Goal: Task Accomplishment & Management: Complete application form

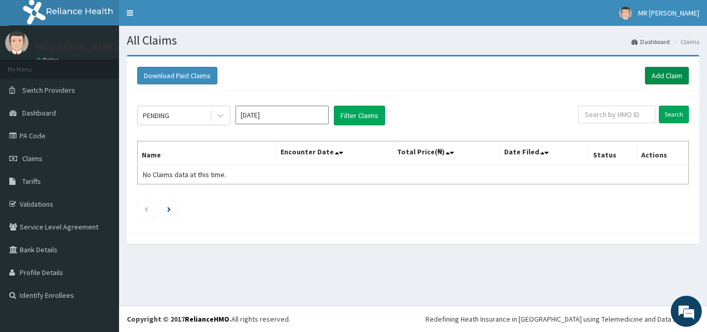
click at [671, 78] on link "Add Claim" at bounding box center [667, 76] width 44 height 18
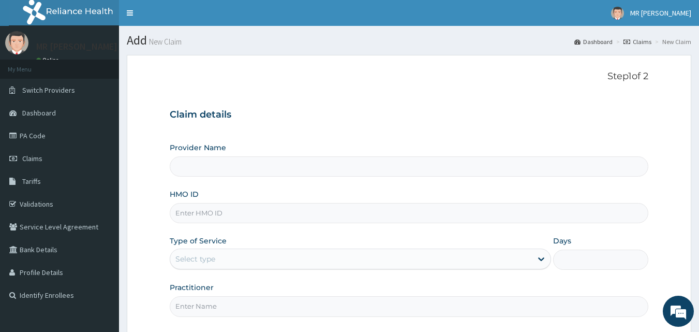
type input "THOMAS DAVID HOSPITAL AND MATERNITY"
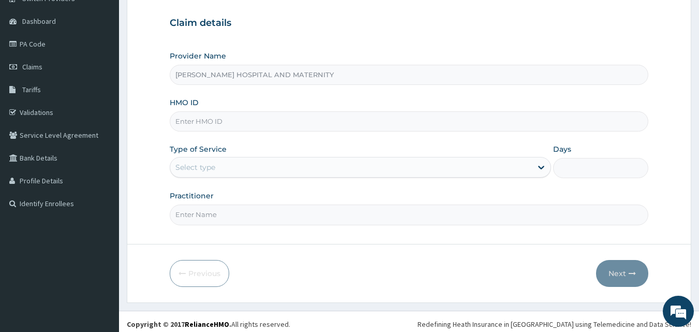
scroll to position [97, 0]
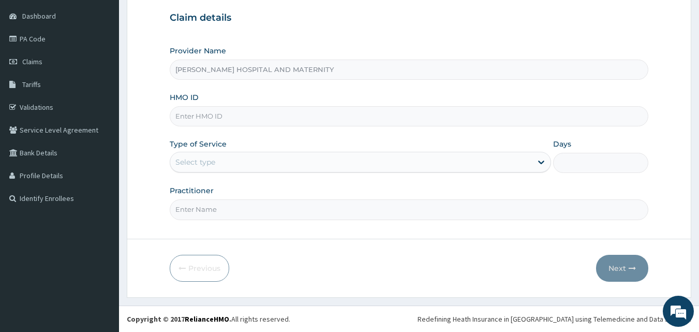
click at [256, 116] on input "HMO ID" at bounding box center [409, 116] width 479 height 20
type input "FMI/10170/C"
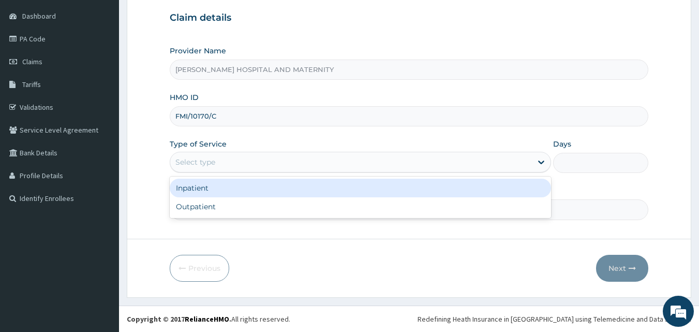
click at [246, 160] on div "Select type" at bounding box center [351, 162] width 362 height 17
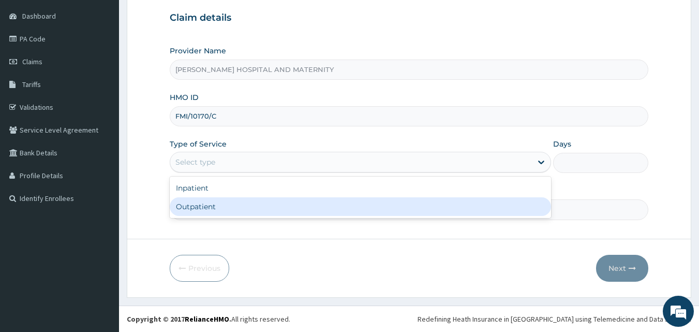
click at [210, 207] on div "Outpatient" at bounding box center [361, 206] width 382 height 19
type input "1"
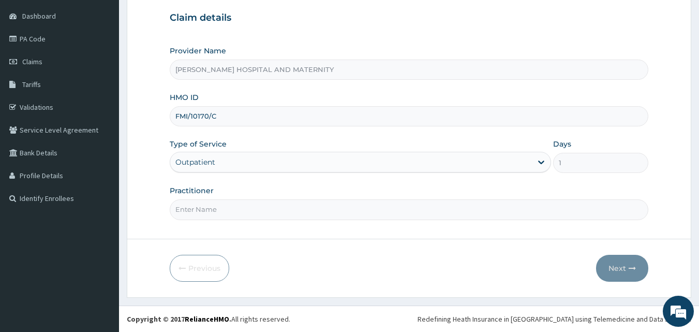
click at [224, 209] on input "Practitioner" at bounding box center [409, 209] width 479 height 20
type input "OWAN ANTHONY"
click at [621, 270] on button "Next" at bounding box center [622, 268] width 52 height 27
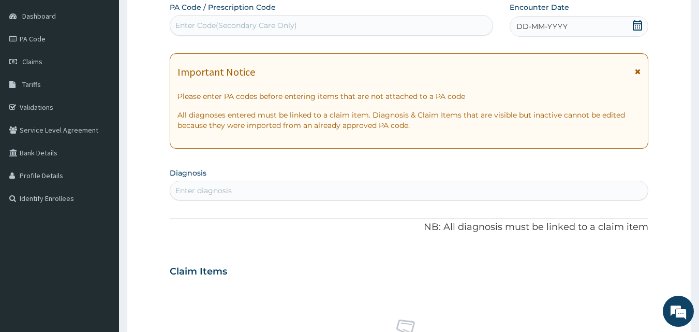
click at [262, 28] on div "Enter Code(Secondary Care Only)" at bounding box center [237, 25] width 122 height 10
paste input "PA/9550B3"
type input "PA/9550B3"
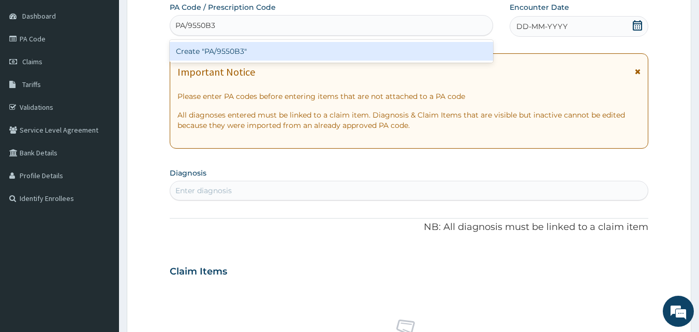
click at [261, 53] on div "Create "PA/9550B3"" at bounding box center [332, 51] width 324 height 19
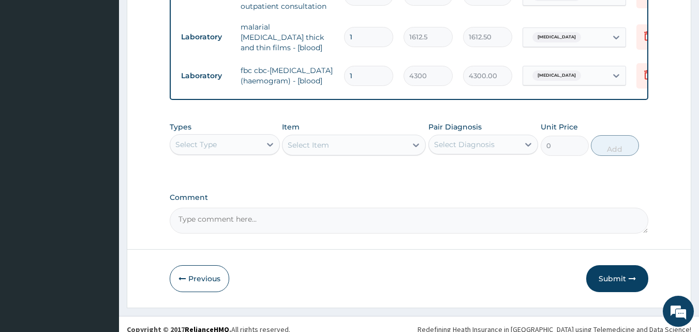
scroll to position [670, 0]
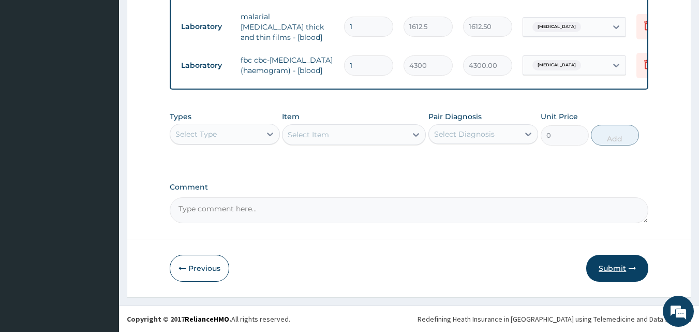
click at [613, 267] on button "Submit" at bounding box center [618, 268] width 62 height 27
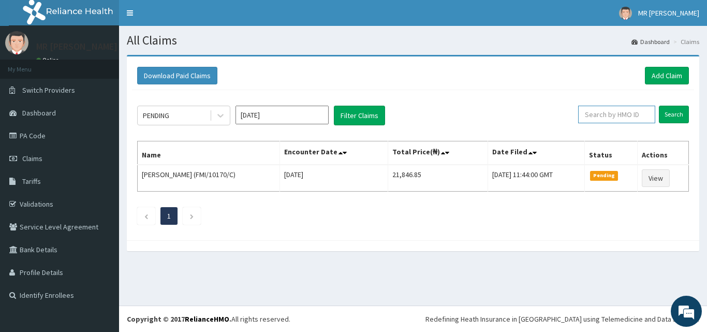
click at [614, 110] on input "text" at bounding box center [616, 115] width 77 height 18
paste input "PA/9550B3"
type input "PA/9550B3"
click at [42, 139] on link "PA Code" at bounding box center [59, 135] width 119 height 23
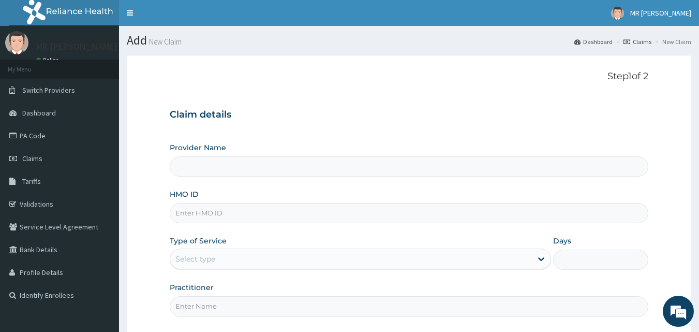
type input "THOMAS DAVID HOSPITAL AND MATERNITY"
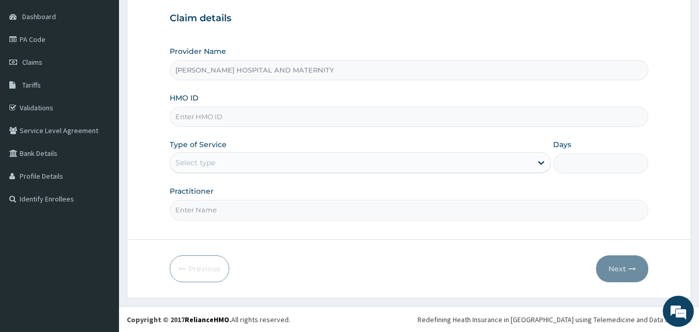
scroll to position [97, 0]
click at [222, 114] on input "HMO ID" at bounding box center [409, 116] width 479 height 20
type input "FMI/10170/C"
click at [216, 157] on div "Select type" at bounding box center [351, 162] width 362 height 17
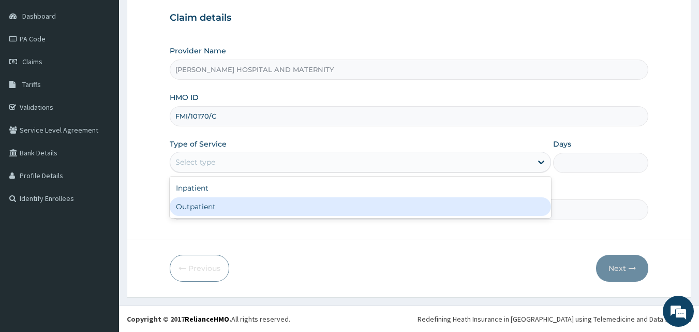
click at [222, 206] on div "Outpatient" at bounding box center [361, 206] width 382 height 19
type input "1"
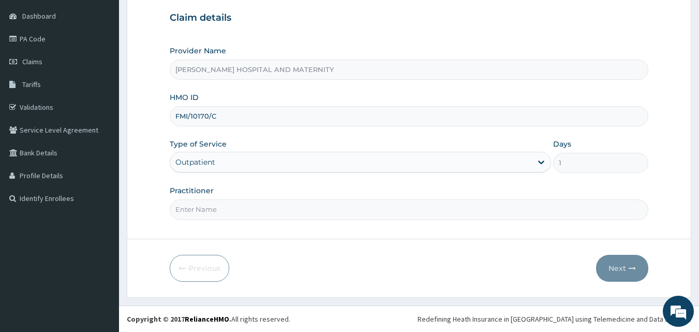
click at [231, 214] on input "Practitioner" at bounding box center [409, 209] width 479 height 20
type input "OWAN ANTHONY"
click at [619, 269] on button "Next" at bounding box center [622, 268] width 52 height 27
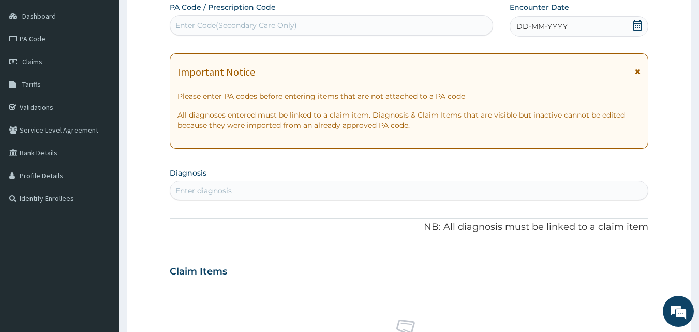
click at [388, 28] on div "Enter Code(Secondary Care Only)" at bounding box center [331, 25] width 323 height 17
paste input "PH/4001008"
type input "P"
type input "PA/4053CF"
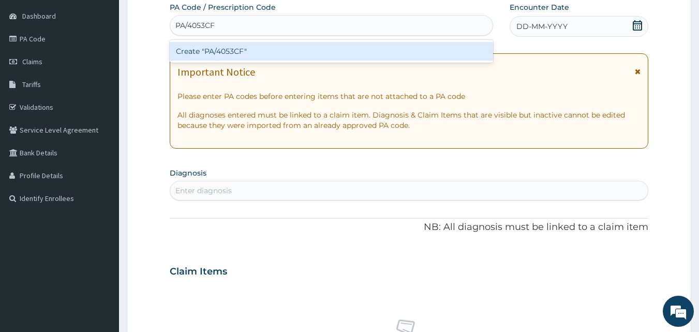
click at [280, 54] on div "Create "PA/4053CF"" at bounding box center [332, 51] width 324 height 19
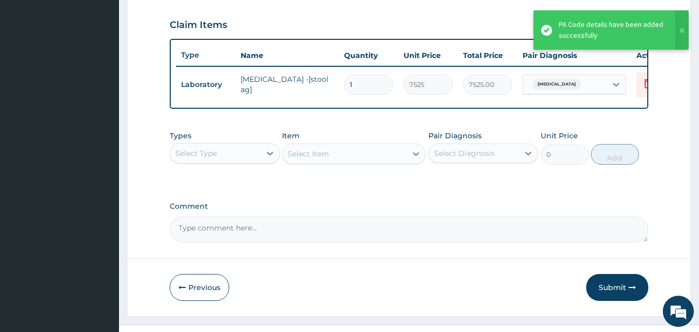
scroll to position [373, 0]
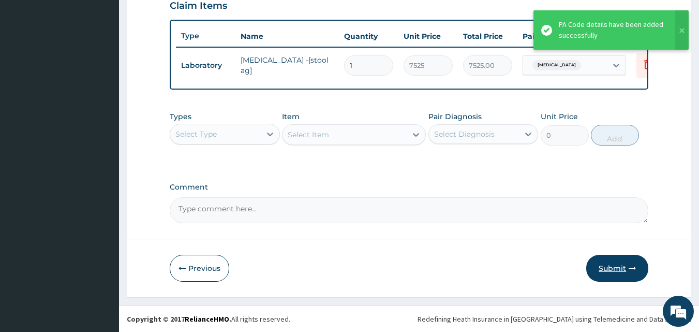
click at [620, 269] on button "Submit" at bounding box center [618, 268] width 62 height 27
